Goal: Check status: Check status

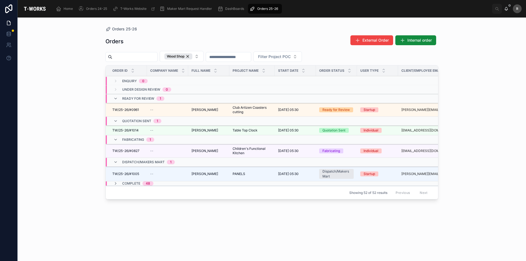
click at [130, 183] on span "Complete" at bounding box center [131, 183] width 18 height 4
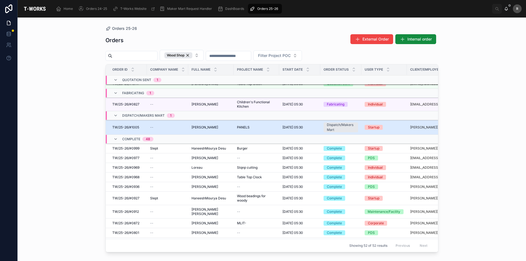
scroll to position [55, 0]
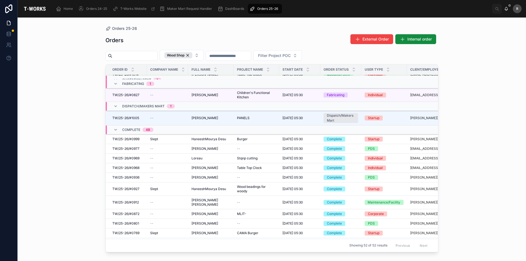
click at [60, 175] on div "Orders 25-26 Orders External Order Internal order Wood Shop Filter Project POC …" at bounding box center [272, 140] width 509 height 244
click at [250, 159] on span "Stqnp cutting" at bounding box center [247, 158] width 21 height 4
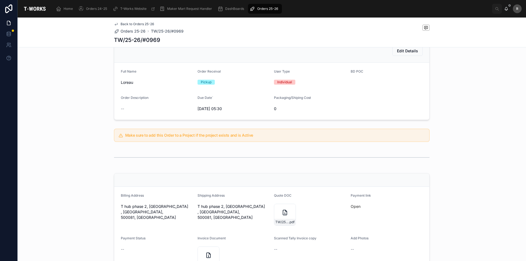
scroll to position [137, 0]
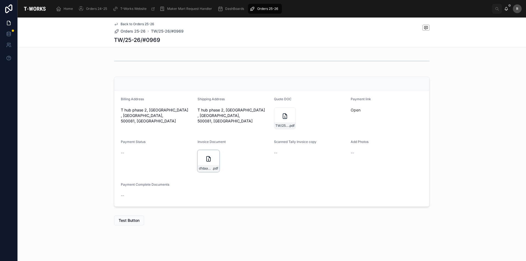
click at [203, 161] on div "d1daa71f-f0a2-461b-939c-4e965cde83d6-Loreau-(0969)-Tax-Invoice30092025 .pdf" at bounding box center [209, 161] width 22 height 22
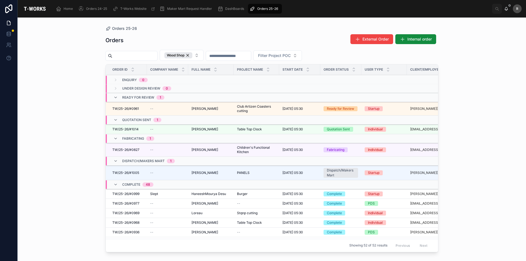
click at [199, 214] on span "Loreau" at bounding box center [197, 213] width 11 height 4
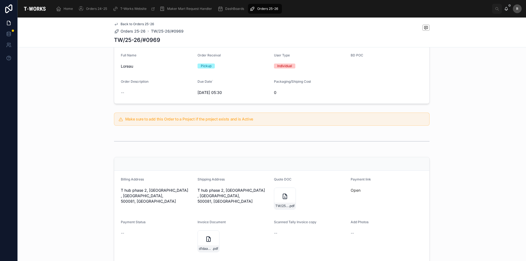
scroll to position [137, 0]
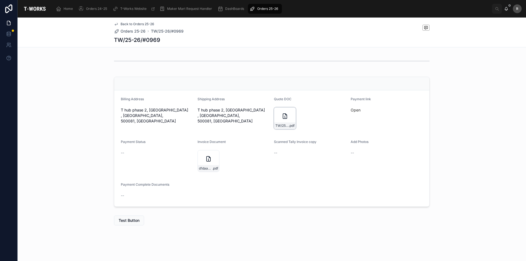
click at [282, 117] on icon at bounding box center [285, 116] width 7 height 7
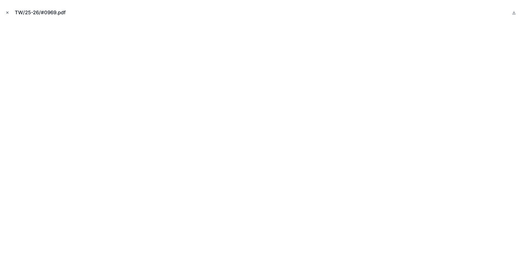
click at [6, 12] on icon "Close modal" at bounding box center [7, 13] width 4 height 4
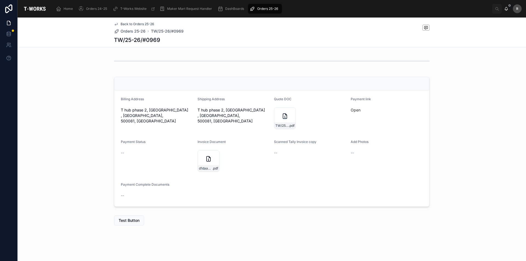
drag, startPoint x: 210, startPoint y: 142, endPoint x: 216, endPoint y: 135, distance: 8.9
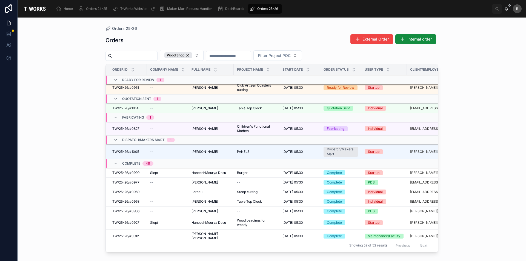
scroll to position [27, 0]
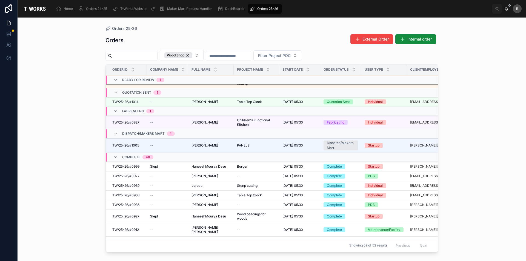
click at [241, 168] on span "Burger" at bounding box center [242, 166] width 11 height 4
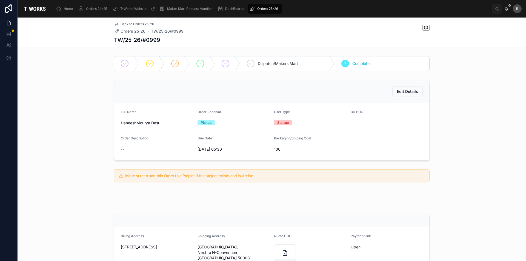
scroll to position [110, 0]
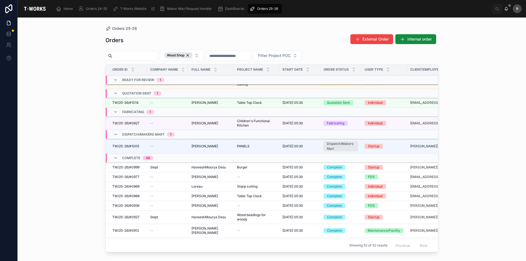
scroll to position [82, 0]
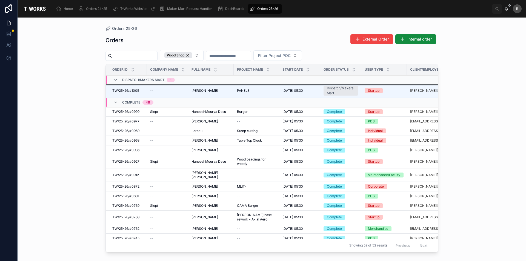
click at [208, 141] on span "[PERSON_NAME]" at bounding box center [205, 140] width 27 height 4
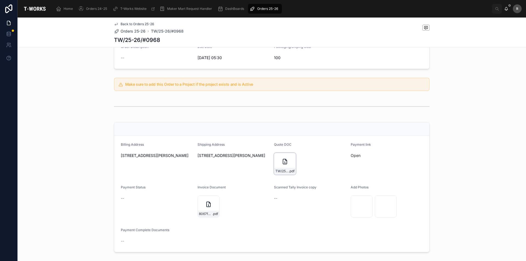
scroll to position [137, 0]
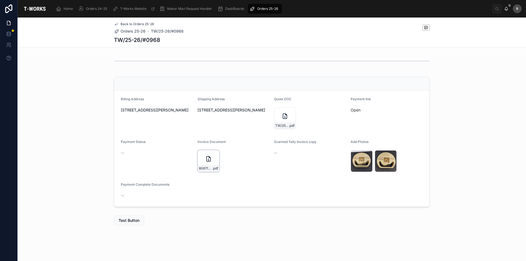
click at [203, 162] on div "8067fdb0-5baf-4f92-874b-c46f8427b8ae-Manoj-Lashkare-(0968)-Tax-Invoice30092025 …" at bounding box center [209, 161] width 22 height 22
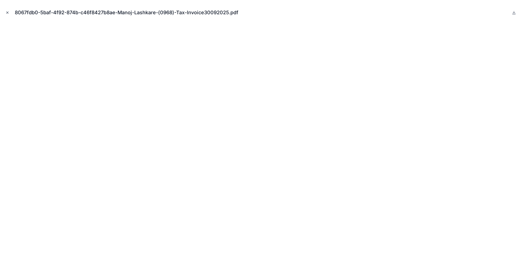
click at [6, 12] on icon "Close modal" at bounding box center [7, 13] width 4 height 4
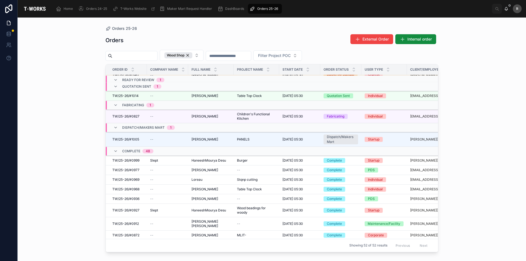
scroll to position [55, 0]
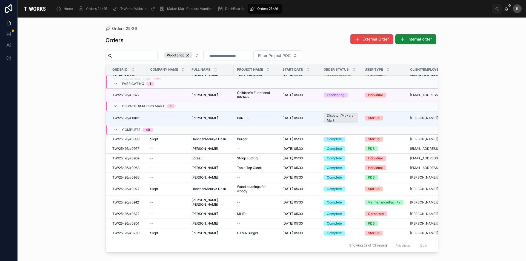
click at [222, 139] on span "HaneeshMourya Desu" at bounding box center [209, 139] width 35 height 4
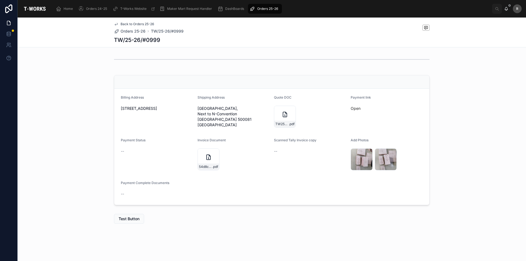
scroll to position [144, 0]
click at [205, 160] on icon at bounding box center [208, 157] width 7 height 7
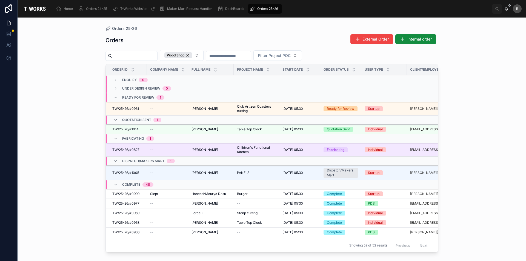
click at [140, 150] on div "TW/25-26/#0827 TW/25-26/#0827" at bounding box center [127, 150] width 31 height 4
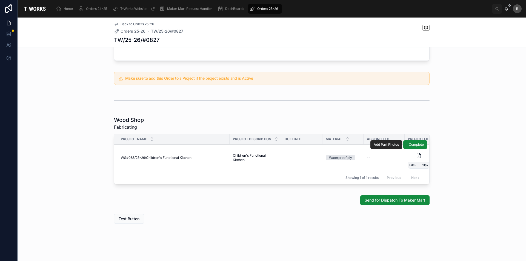
click at [174, 156] on span "WS#088/25-26/Children's Functional Kitchen" at bounding box center [156, 158] width 71 height 4
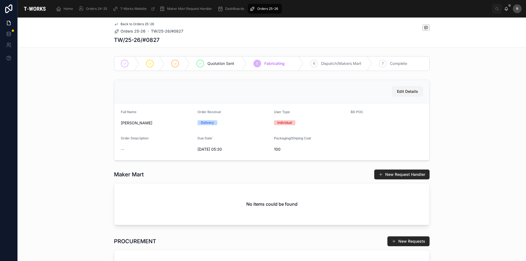
click at [412, 95] on button "Edit Details" at bounding box center [408, 92] width 30 height 10
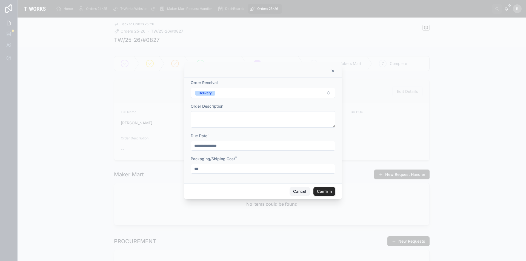
click at [296, 189] on button "Cancel" at bounding box center [300, 191] width 20 height 9
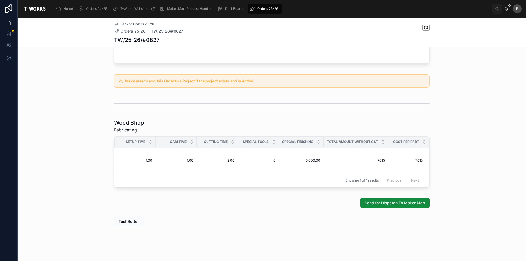
scroll to position [235, 0]
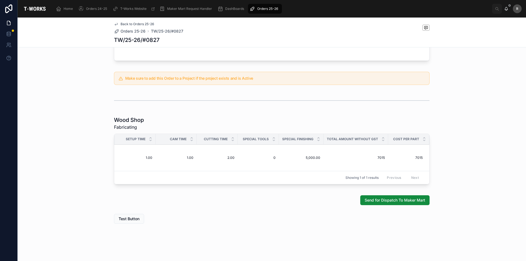
drag, startPoint x: 183, startPoint y: 203, endPoint x: 185, endPoint y: 201, distance: 2.9
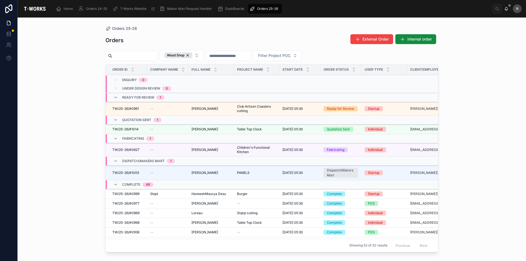
click at [86, 196] on div "Orders 25-26 Orders External Order Internal order Wood Shop Filter Project POC …" at bounding box center [272, 140] width 509 height 244
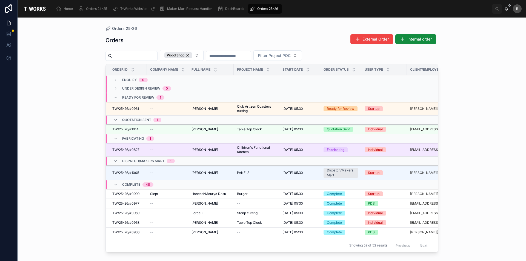
click at [125, 151] on span "TW/25-26/#0827" at bounding box center [125, 150] width 27 height 4
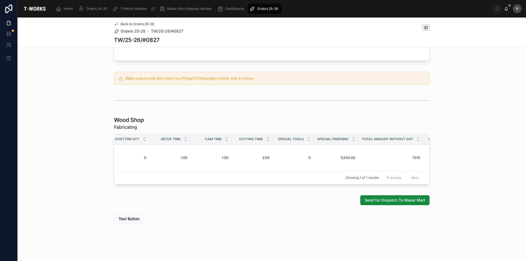
scroll to position [0, 469]
click at [67, 195] on div "Send for Dispatch To Maker Mart" at bounding box center [272, 200] width 509 height 14
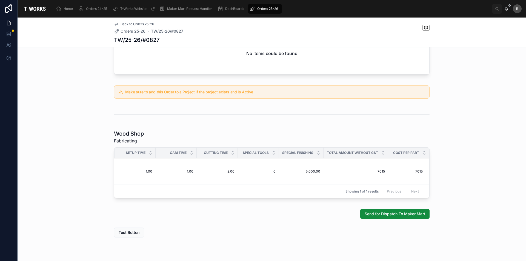
scroll to position [235, 0]
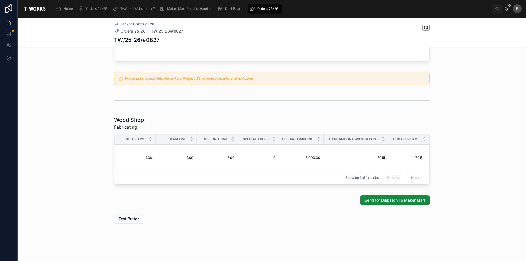
click at [68, 134] on div "Wood Shop Fabricating Project Name Project Description Due Date Material Assign…" at bounding box center [272, 151] width 509 height 75
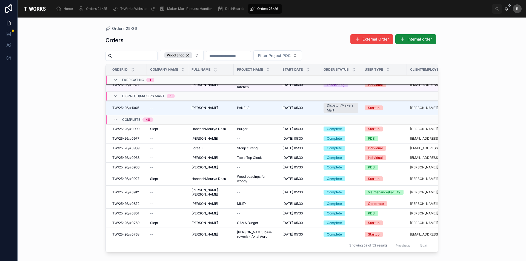
scroll to position [27, 0]
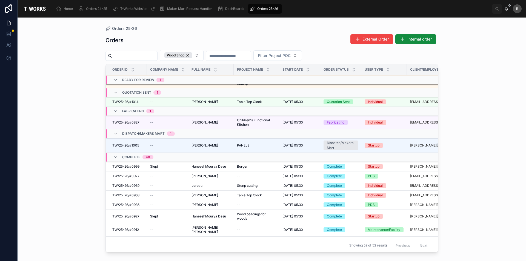
click at [117, 155] on div "Complete 48" at bounding box center [133, 157] width 40 height 9
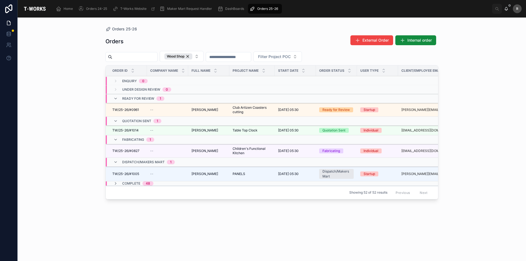
scroll to position [0, 0]
